Goal: Information Seeking & Learning: Learn about a topic

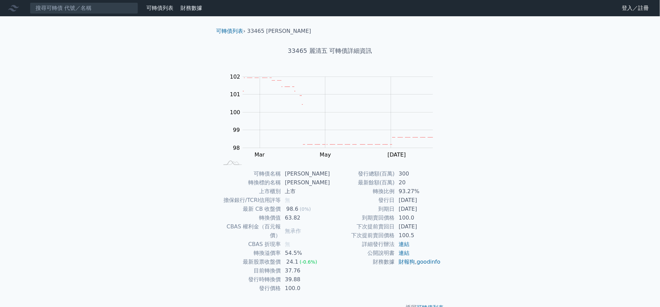
click at [167, 9] on link "可轉債列表" at bounding box center [159, 8] width 27 height 6
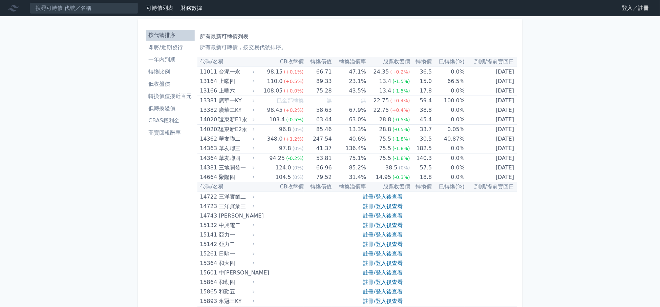
click at [174, 132] on li "高賣回報酬率" at bounding box center [170, 133] width 49 height 8
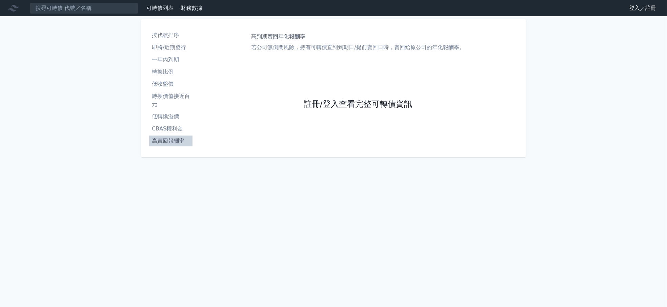
click at [329, 109] on link "註冊/登入查看完整可轉債資訊" at bounding box center [358, 104] width 108 height 11
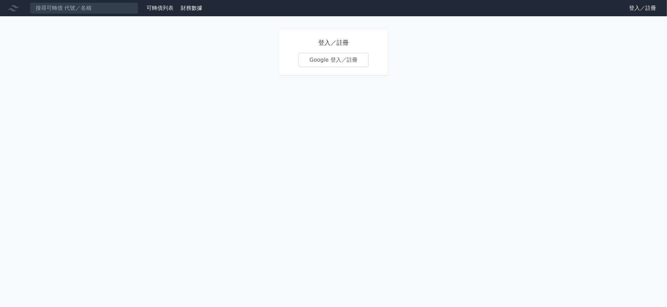
click at [342, 59] on link "Google 登入／註冊" at bounding box center [333, 60] width 70 height 14
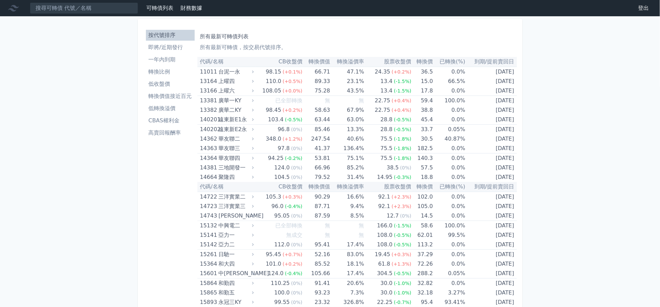
click at [166, 135] on li "高賣回報酬率" at bounding box center [170, 133] width 49 height 8
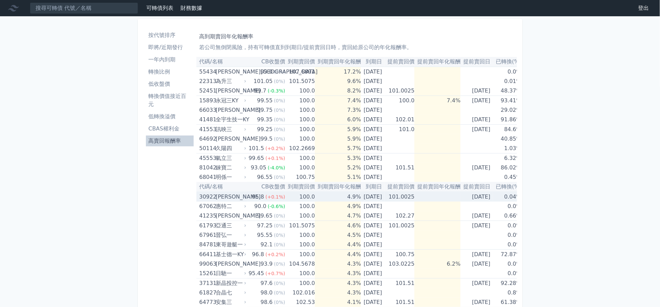
click at [249, 197] on td "95.8 (+0.1%)" at bounding box center [266, 197] width 38 height 10
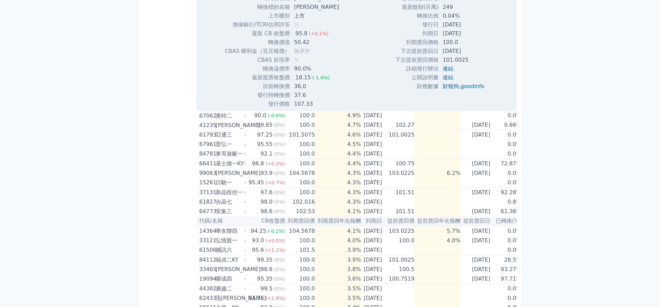
scroll to position [155, 0]
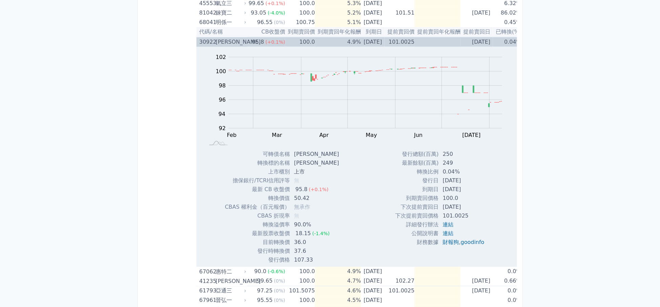
click at [252, 39] on div "95.8" at bounding box center [258, 41] width 15 height 9
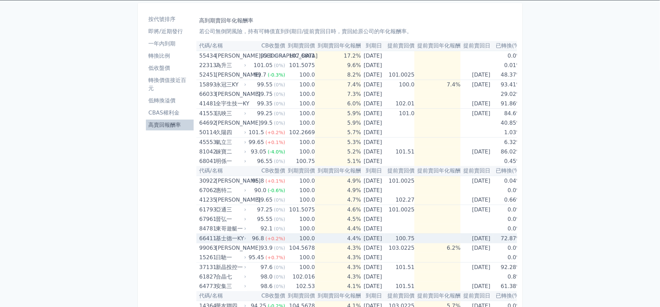
scroll to position [0, 0]
